Goal: Purchase product/service

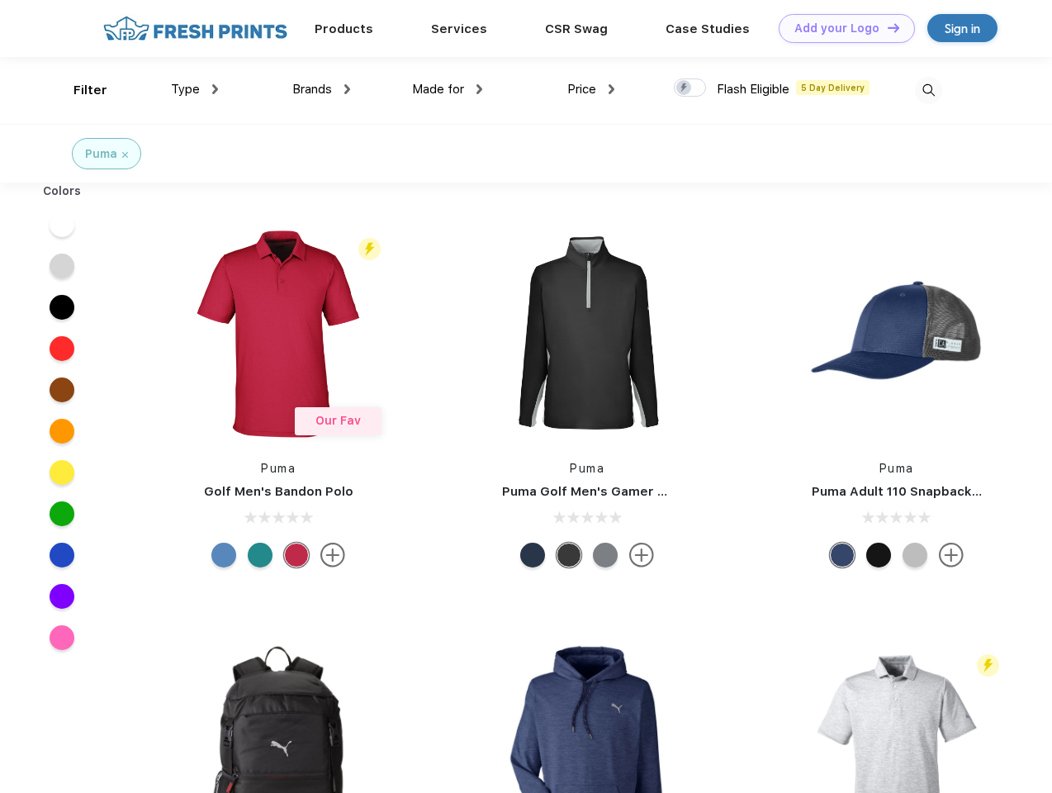
click at [841, 28] on link "Add your Logo Design Tool" at bounding box center [847, 28] width 136 height 29
click at [0, 0] on div "Design Tool" at bounding box center [0, 0] width 0 height 0
click at [886, 27] on link "Add your Logo Design Tool" at bounding box center [847, 28] width 136 height 29
click at [79, 90] on div "Filter" at bounding box center [90, 90] width 34 height 19
click at [195, 89] on span "Type" at bounding box center [185, 89] width 29 height 15
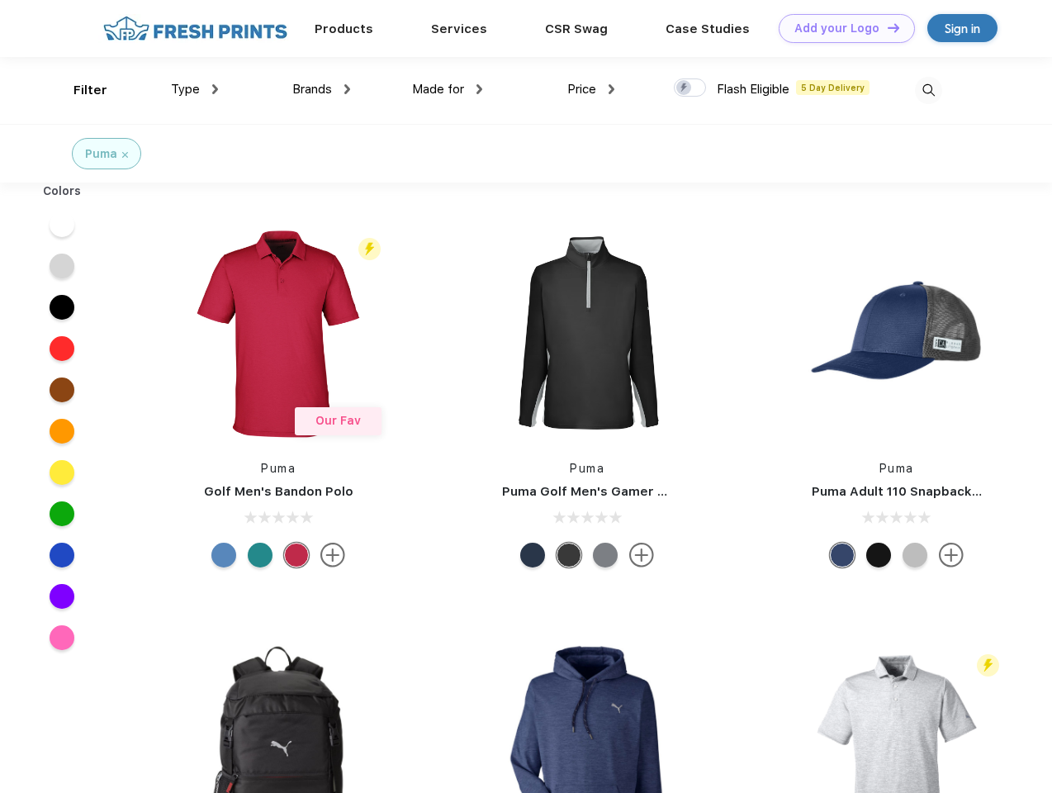
click at [321, 89] on span "Brands" at bounding box center [312, 89] width 40 height 15
click at [448, 89] on span "Made for" at bounding box center [438, 89] width 52 height 15
click at [591, 89] on span "Price" at bounding box center [581, 89] width 29 height 15
click at [690, 88] on div at bounding box center [690, 87] width 32 height 18
click at [685, 88] on input "checkbox" at bounding box center [679, 83] width 11 height 11
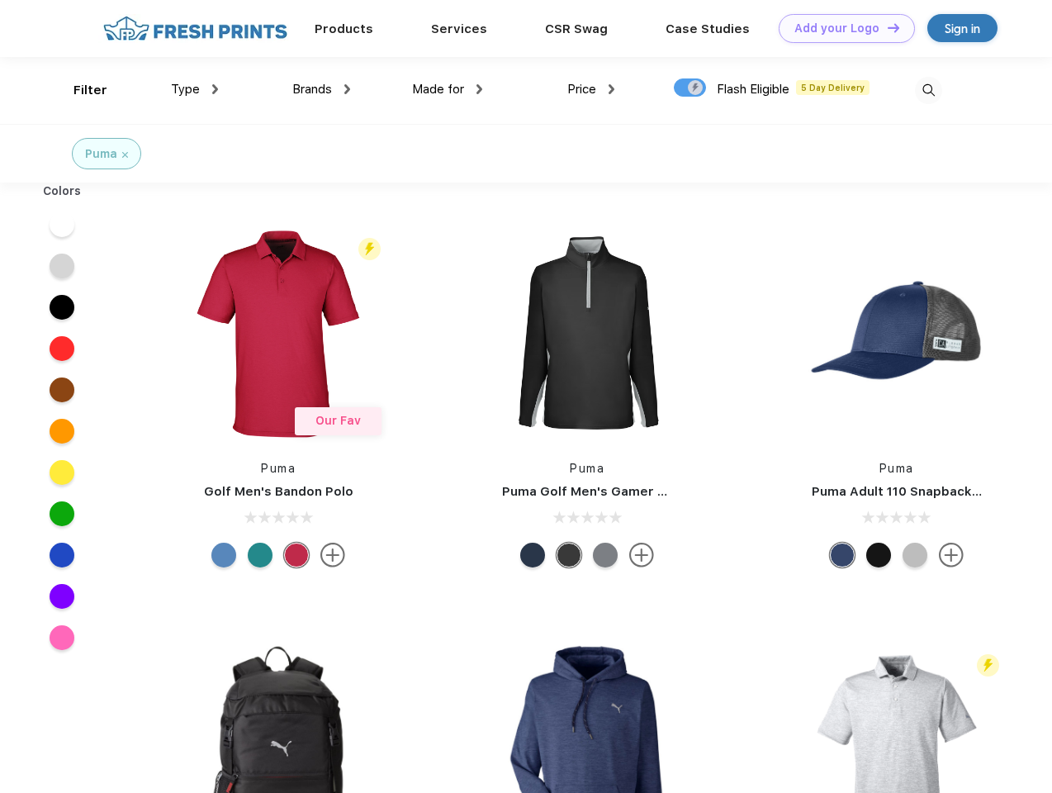
click at [928, 90] on img at bounding box center [928, 90] width 27 height 27
